Goal: Navigation & Orientation: Find specific page/section

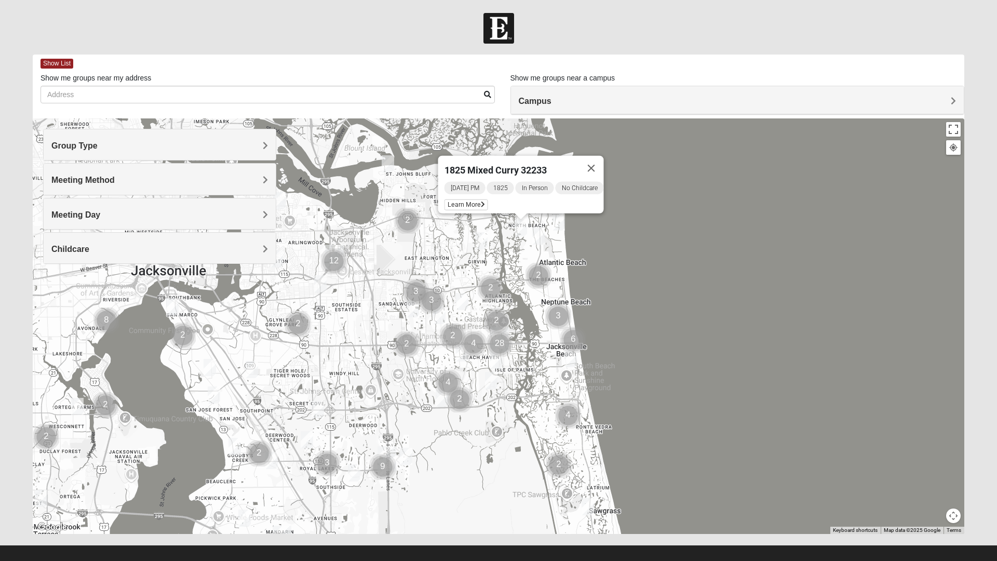
click at [684, 336] on div "To navigate, press the arrow keys. 1825 Mixed [PERSON_NAME] 32233 [DATE] PM 182…" at bounding box center [499, 325] width 932 height 415
click at [592, 164] on button "Close" at bounding box center [591, 168] width 25 height 25
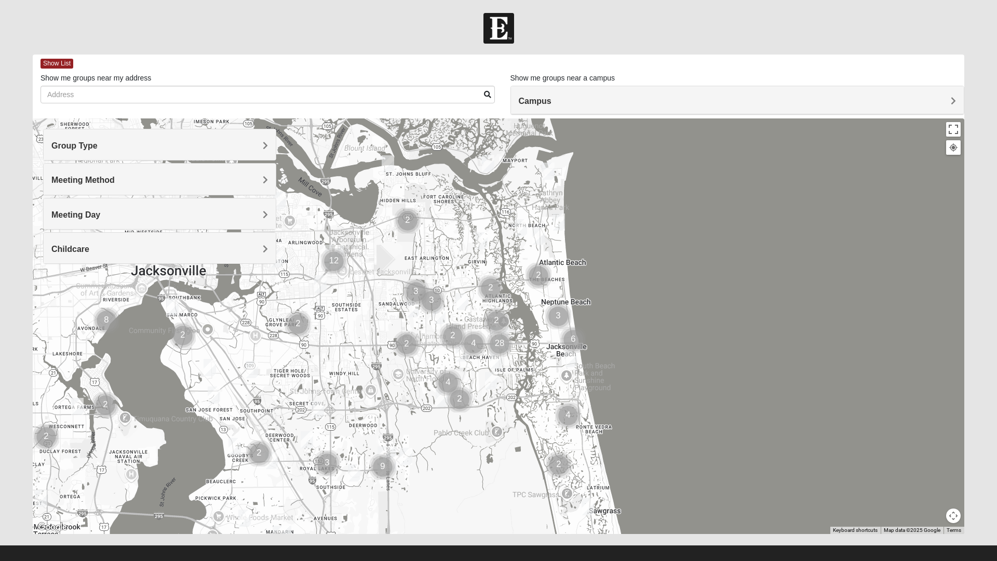
click at [559, 221] on img "Mixed Lammie 32233" at bounding box center [558, 221] width 21 height 25
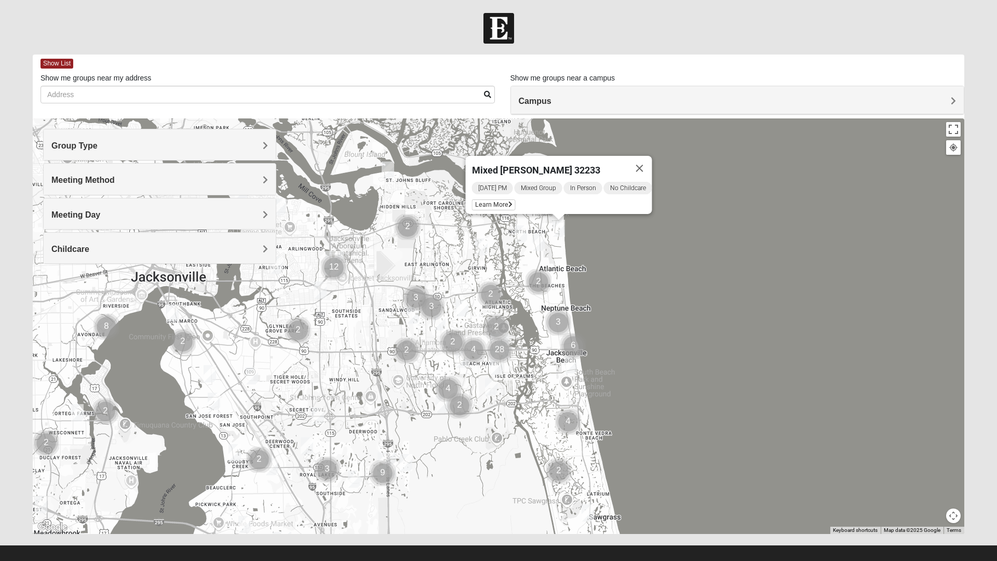
click at [642, 161] on button "Close" at bounding box center [639, 168] width 25 height 25
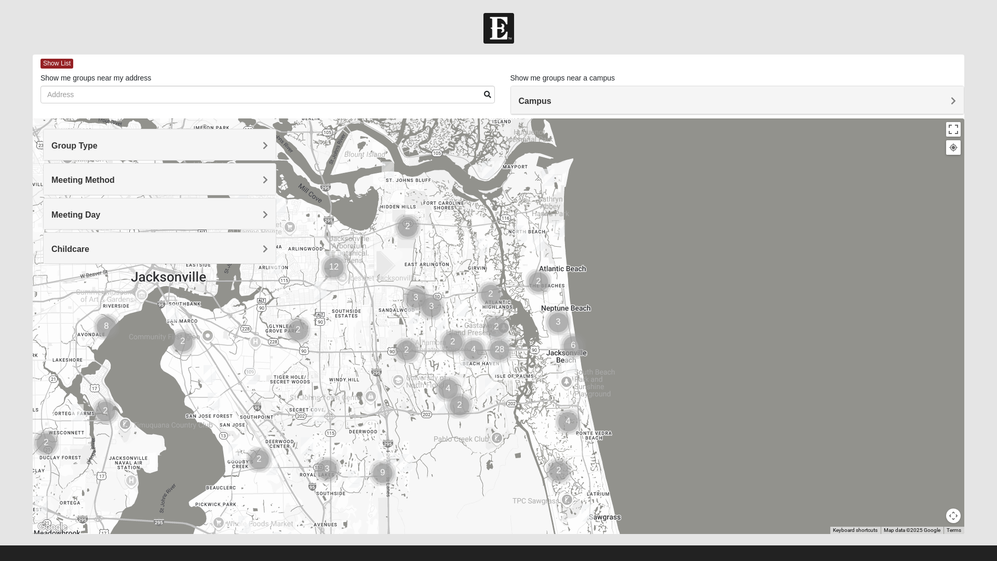
click at [388, 172] on img "Womens Nield 32225" at bounding box center [388, 169] width 21 height 25
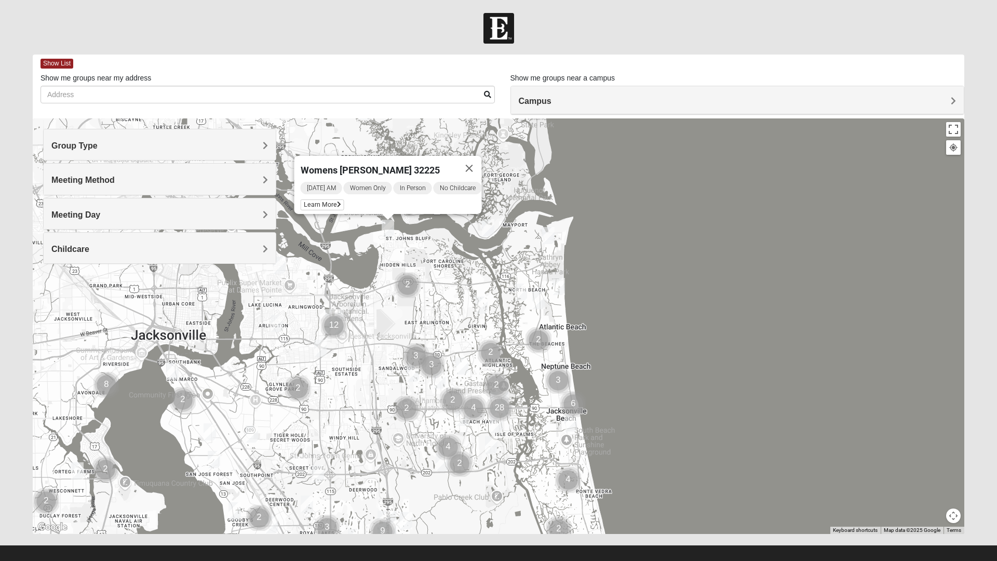
click at [478, 168] on button "Close" at bounding box center [469, 168] width 25 height 25
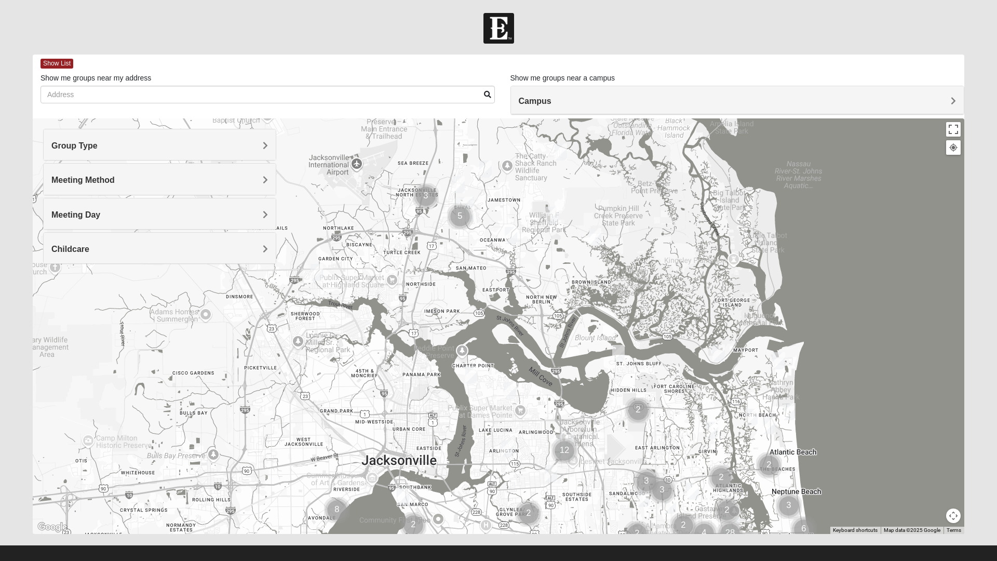
click at [424, 193] on img "Cluster of 3 groups" at bounding box center [426, 196] width 34 height 34
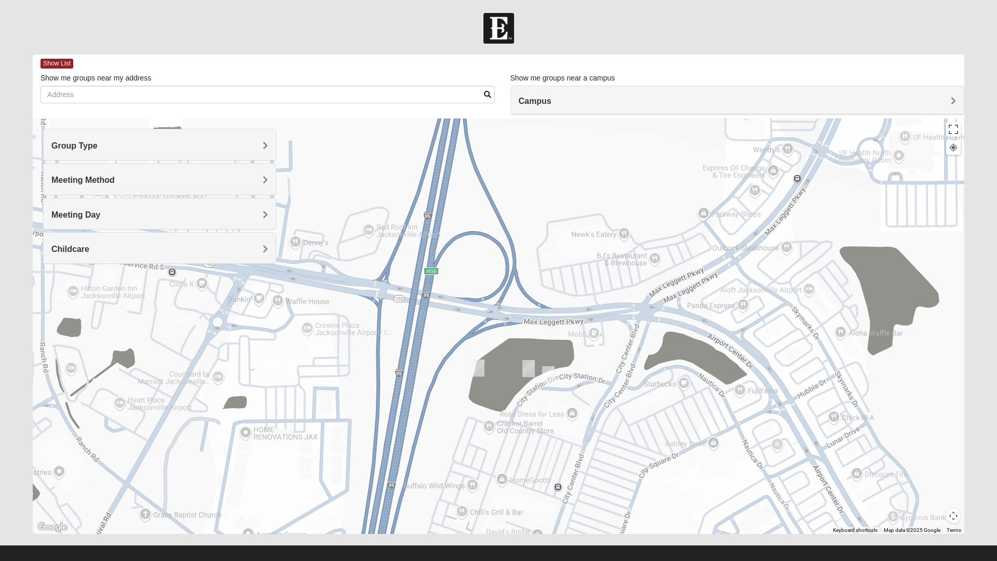
click at [480, 367] on img "Mens Holt 32218" at bounding box center [478, 367] width 21 height 25
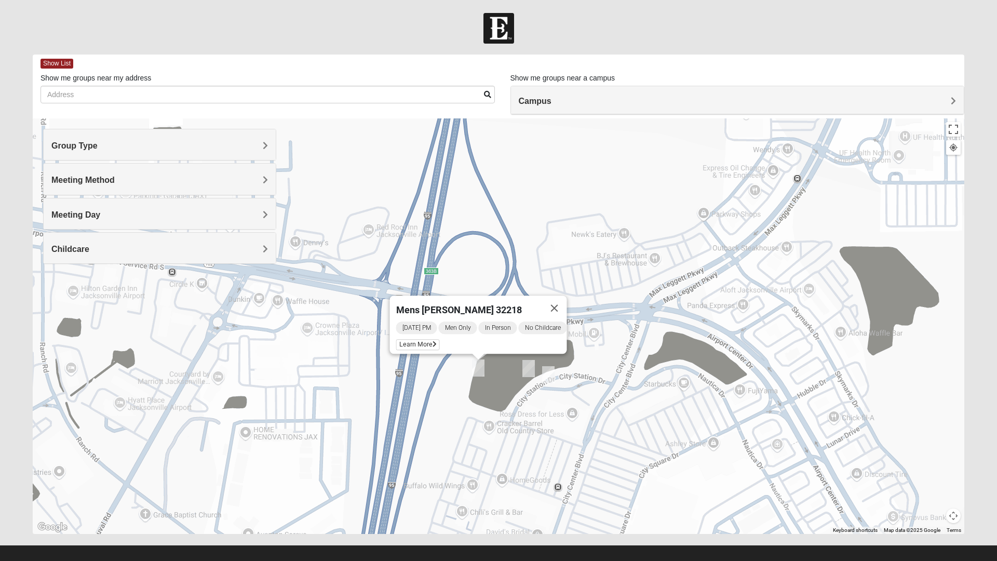
click at [549, 373] on img "Mens Ziller 32218" at bounding box center [548, 374] width 21 height 25
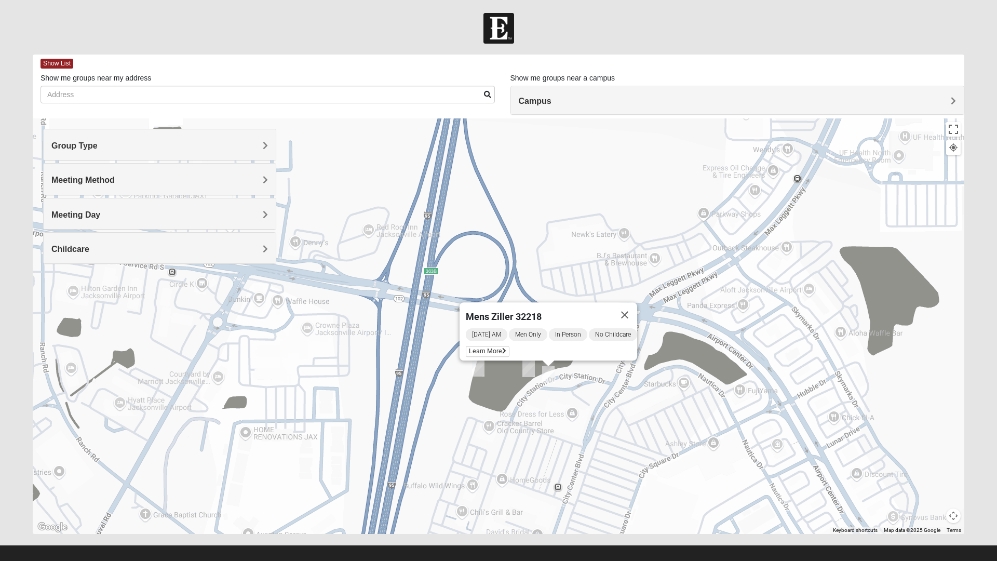
click at [528, 376] on img "Womens Getz 32218" at bounding box center [528, 368] width 21 height 25
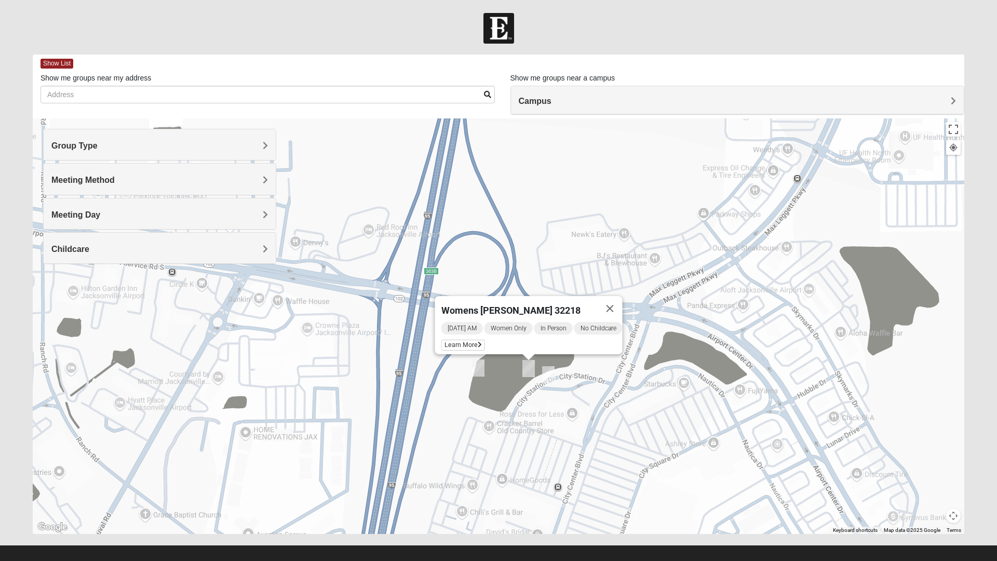
click at [548, 379] on img "Mens Ziller 32218" at bounding box center [548, 374] width 21 height 25
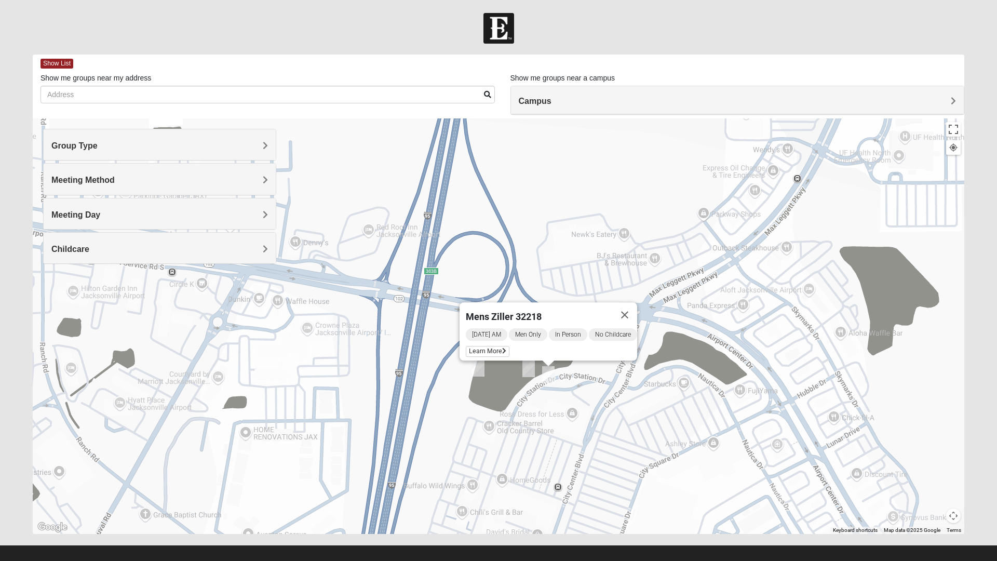
click at [521, 369] on img "Womens Getz 32218" at bounding box center [528, 368] width 21 height 25
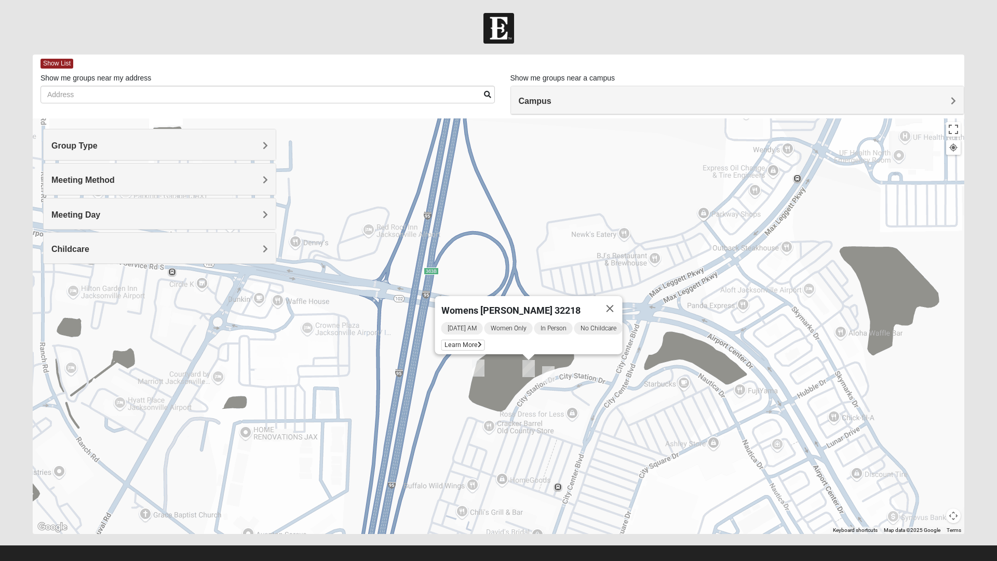
click at [619, 304] on button "Close" at bounding box center [610, 308] width 25 height 25
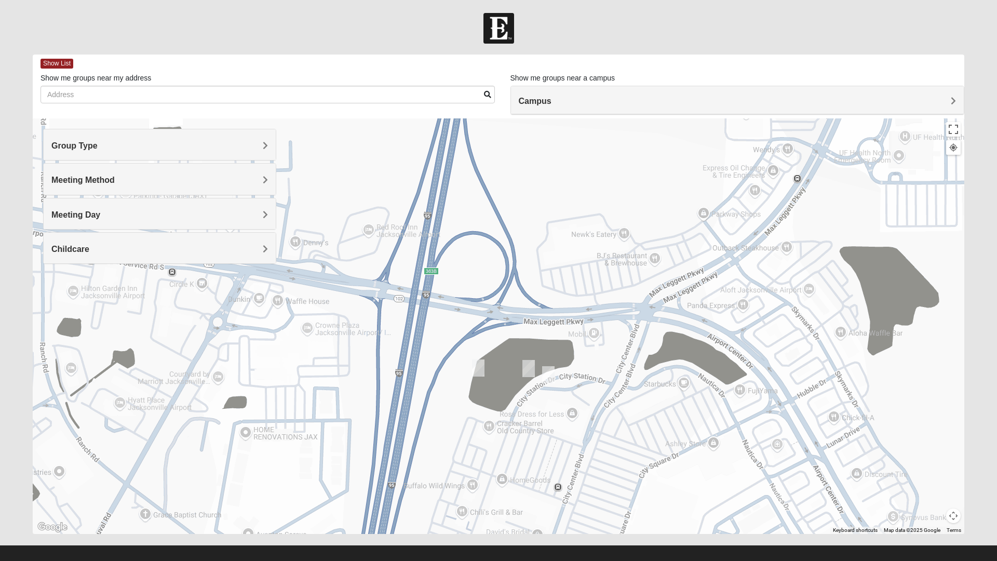
click at [748, 440] on div "To navigate, press the arrow keys." at bounding box center [499, 325] width 932 height 415
click at [956, 149] on div at bounding box center [953, 147] width 9 height 9
click at [957, 132] on button "Toggle fullscreen view" at bounding box center [953, 129] width 15 height 15
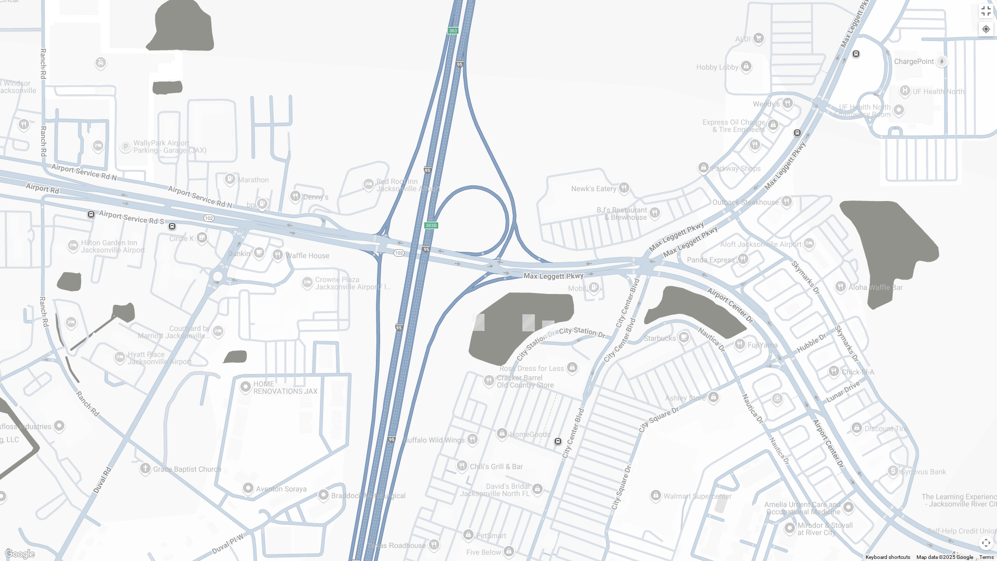
click at [887, 214] on div at bounding box center [498, 280] width 997 height 561
click at [570, 40] on div at bounding box center [498, 280] width 997 height 561
click at [988, 12] on button "Toggle fullscreen view" at bounding box center [986, 11] width 15 height 15
